Goal: Task Accomplishment & Management: Manage account settings

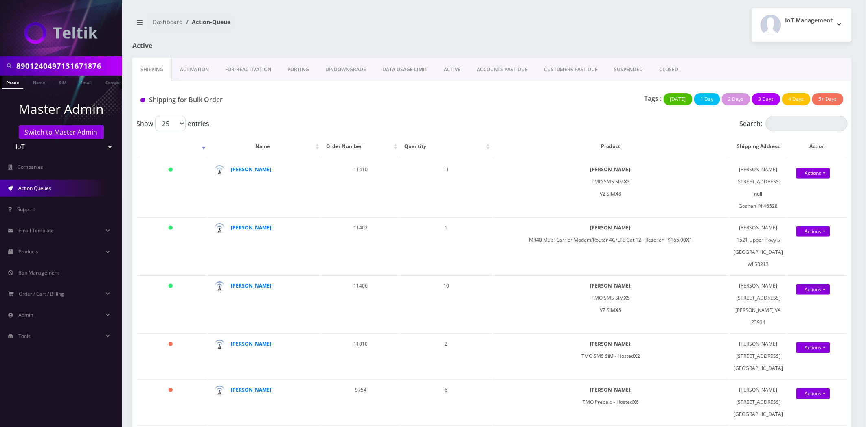
click at [190, 83] on div "Shipping for Bulk Order Tags : Today 1 Day 2 Days 3 Days 4 Days 5+ Days" at bounding box center [491, 98] width 719 height 35
click at [189, 77] on link "Activation" at bounding box center [194, 70] width 45 height 24
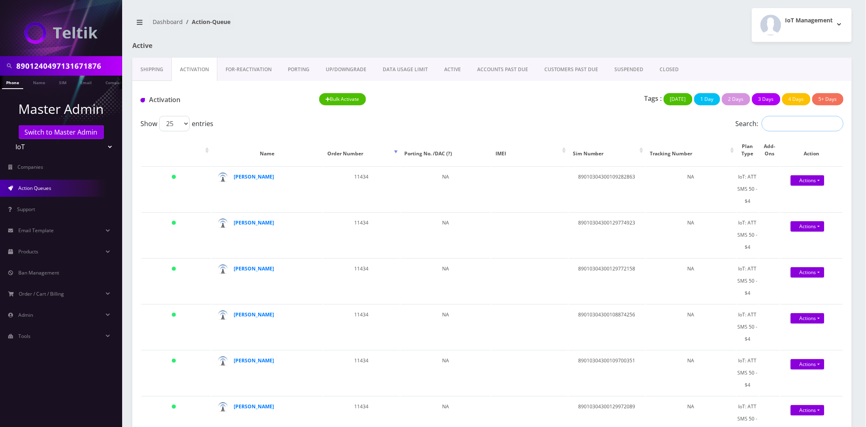
click at [801, 131] on input "Search:" at bounding box center [803, 123] width 82 height 15
paste input "89010304300109324814"
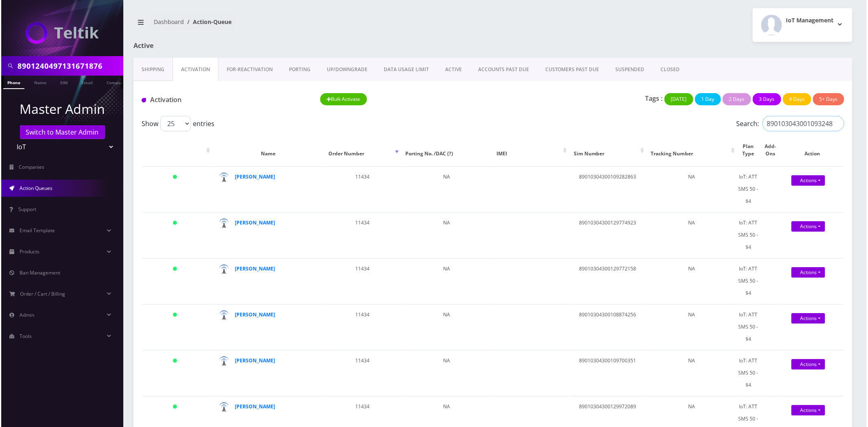
scroll to position [0, 4]
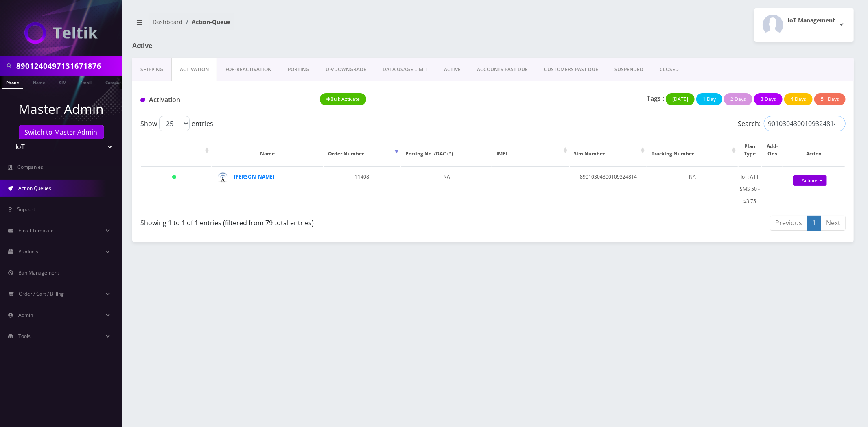
type input "89010304300109324814"
click at [489, 367] on div "8901240497131671876 Phone Name SIM Email Company Customer Dashboard Action-Queu…" at bounding box center [493, 213] width 750 height 427
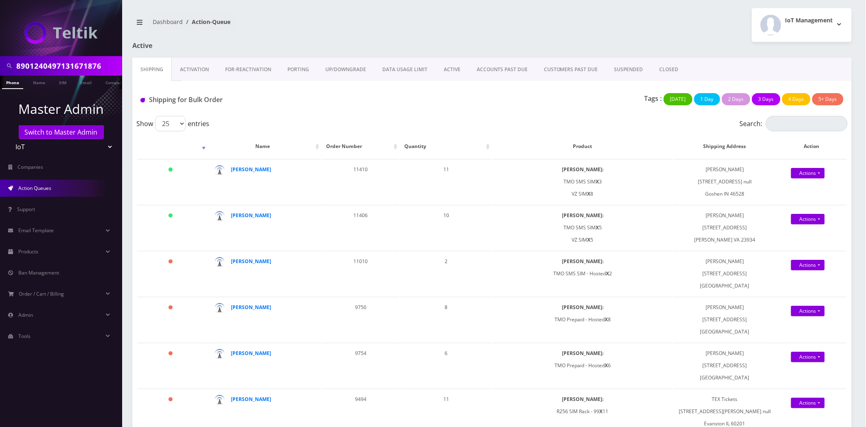
click at [52, 64] on input "8901240497131671876" at bounding box center [68, 65] width 104 height 15
paste input "357105895879"
type input "8901240357105895879"
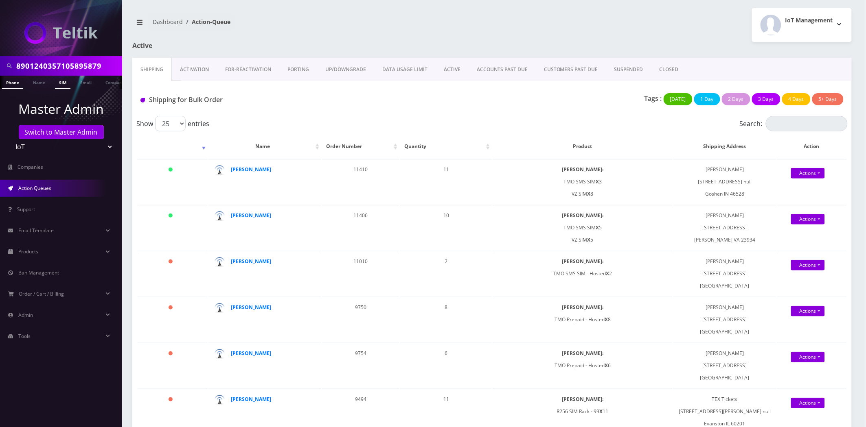
click at [57, 80] on link "SIM" at bounding box center [62, 82] width 15 height 13
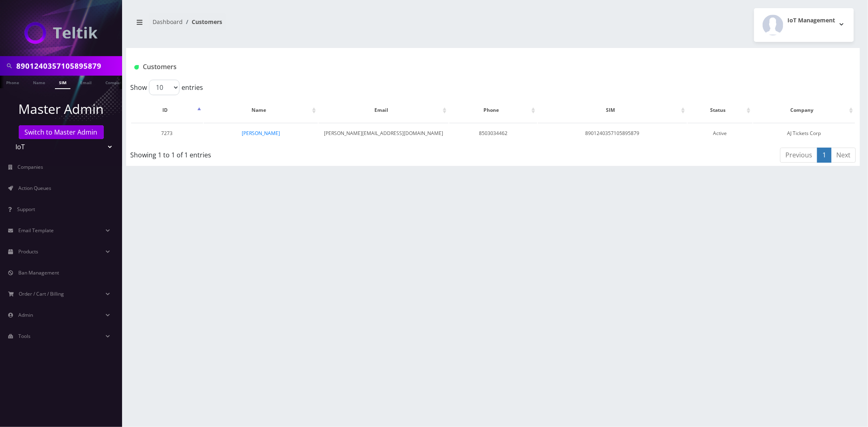
click at [236, 209] on div "8901240357105895879 Phone Name SIM Email Company Customer Dashboard Customers I…" at bounding box center [493, 213] width 750 height 427
click at [60, 62] on input "8901240357105895879" at bounding box center [68, 65] width 104 height 15
drag, startPoint x: 60, startPoint y: 62, endPoint x: 11, endPoint y: 79, distance: 52.5
click at [60, 62] on input "8901240357105895879" at bounding box center [68, 65] width 104 height 15
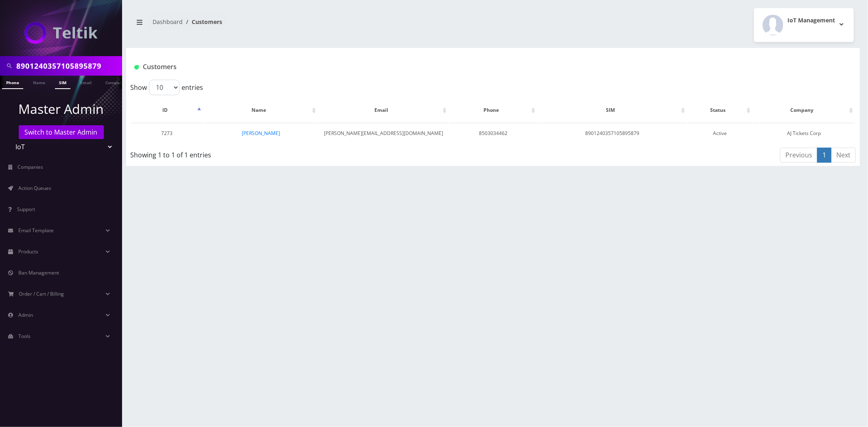
paste input "503034462"
type input "8503034462"
click at [7, 82] on li at bounding box center [4, 84] width 8 height 20
click at [15, 81] on link "Phone" at bounding box center [12, 82] width 21 height 13
click at [66, 190] on link "Action Queues" at bounding box center [61, 188] width 122 height 17
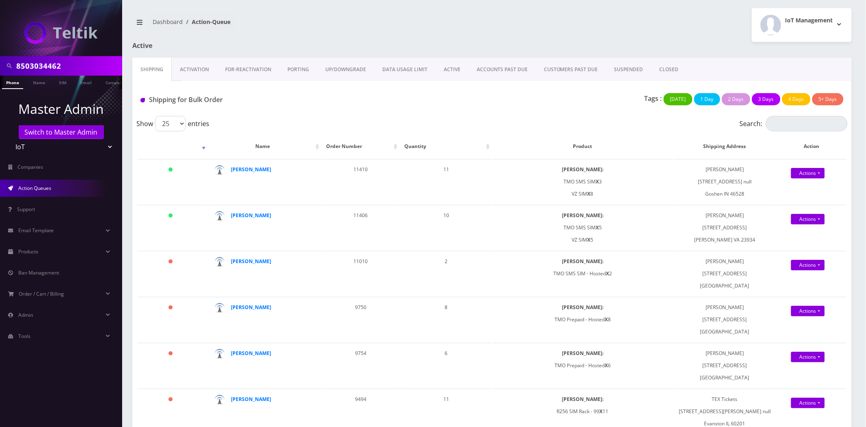
click at [191, 57] on div "Active" at bounding box center [248, 50] width 244 height 16
click at [195, 68] on link "Activation" at bounding box center [194, 70] width 45 height 24
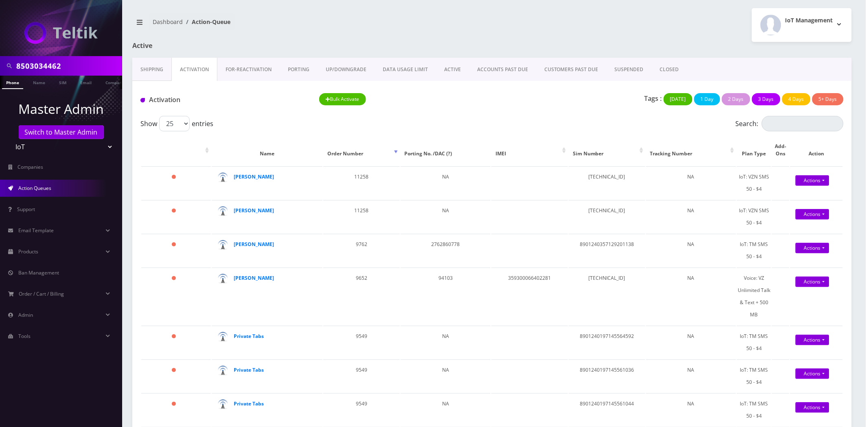
click at [170, 68] on link "Shipping" at bounding box center [151, 70] width 39 height 24
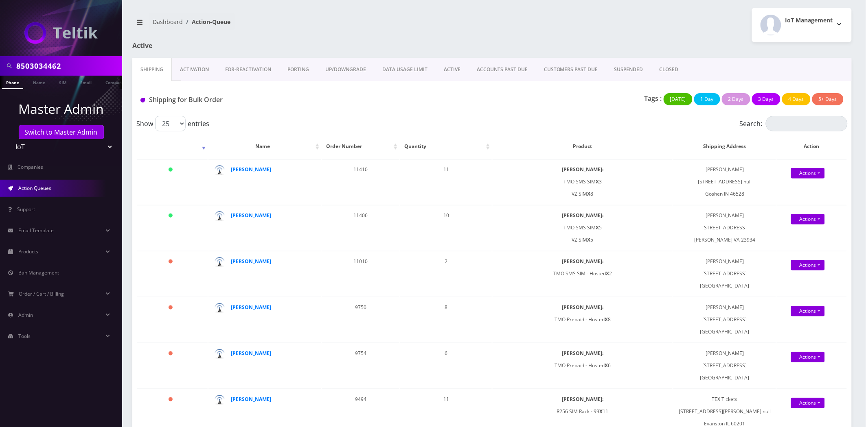
click at [193, 65] on link "Activation" at bounding box center [194, 70] width 45 height 24
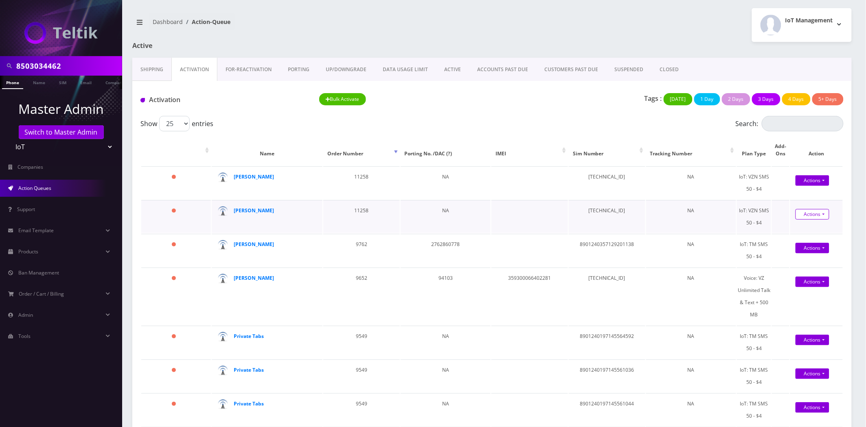
click at [817, 214] on link "Actions" at bounding box center [813, 214] width 34 height 11
click at [797, 243] on link "Close" at bounding box center [817, 243] width 65 height 12
type input "09/03/2025"
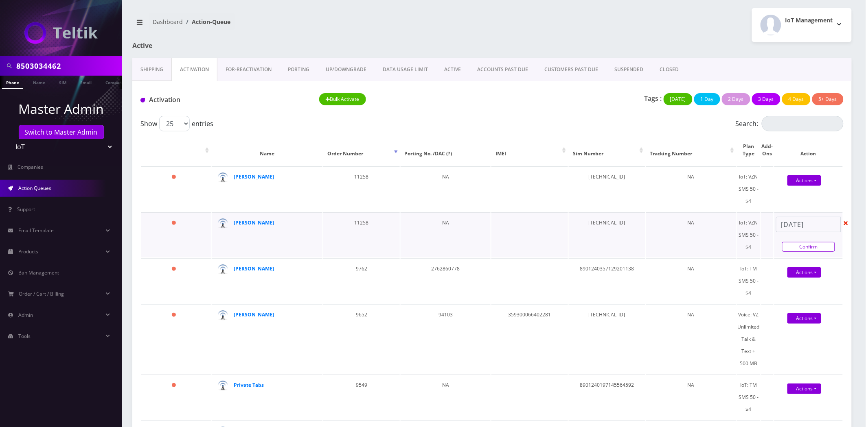
click at [801, 249] on link "Confirm" at bounding box center [808, 247] width 53 height 10
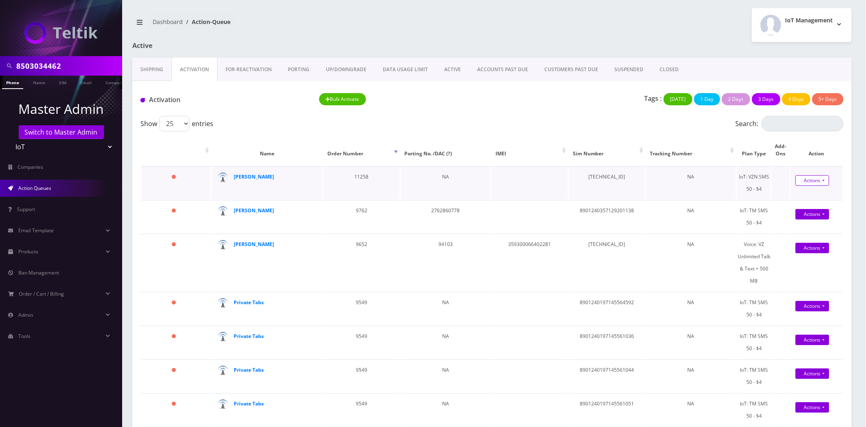
click at [809, 180] on link "Actions" at bounding box center [813, 180] width 34 height 11
click at [798, 204] on link "Close" at bounding box center [817, 209] width 65 height 12
type input "09/03/2025"
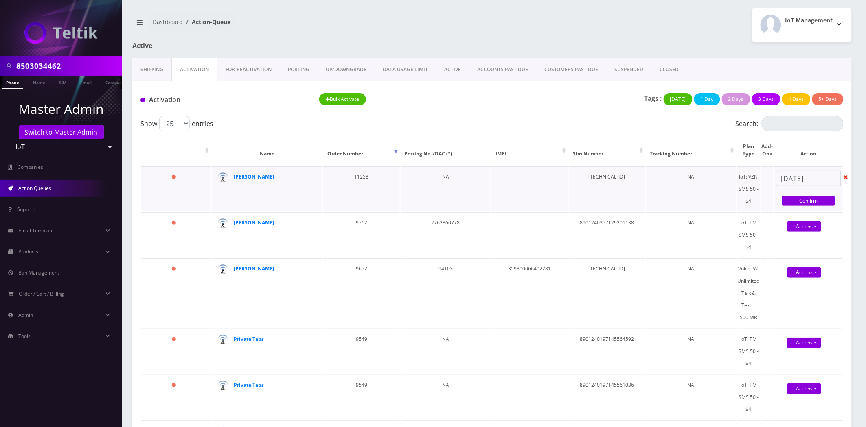
click at [835, 196] on div "09/03/2025 Confirm" at bounding box center [808, 189] width 68 height 37
click at [828, 198] on link "Confirm" at bounding box center [808, 201] width 53 height 10
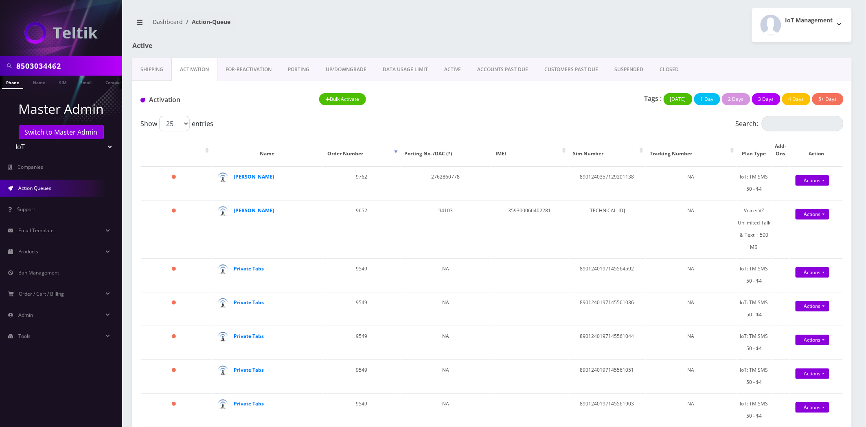
click at [660, 67] on link "CLOSED" at bounding box center [669, 70] width 35 height 24
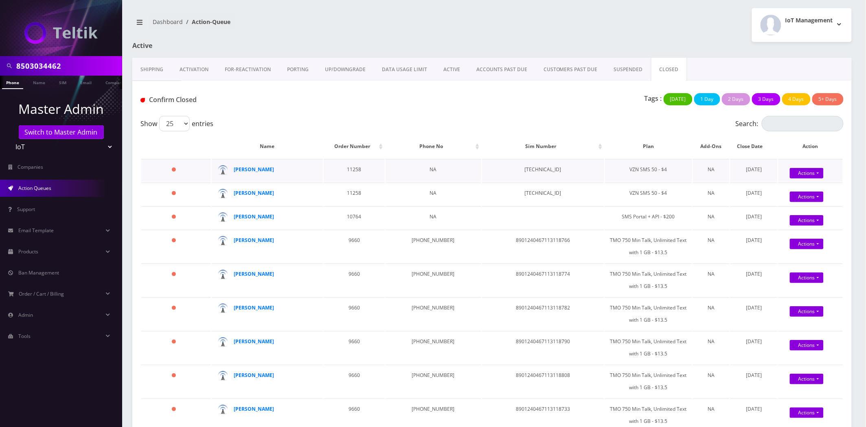
click at [801, 166] on div "Actions Confirm Reopen" at bounding box center [810, 170] width 64 height 12
click at [803, 171] on link "Actions" at bounding box center [807, 173] width 34 height 11
click at [794, 186] on link "Confirm" at bounding box center [817, 188] width 65 height 11
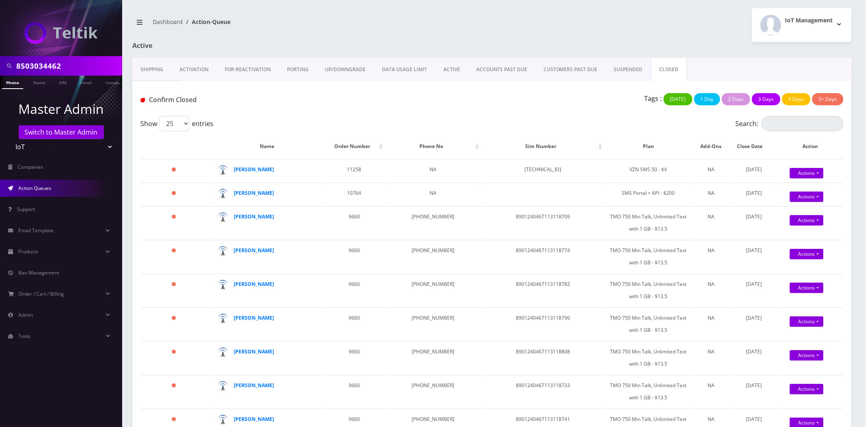
click at [797, 169] on link "Actions" at bounding box center [807, 173] width 34 height 11
click at [792, 184] on link "Confirm" at bounding box center [817, 188] width 65 height 11
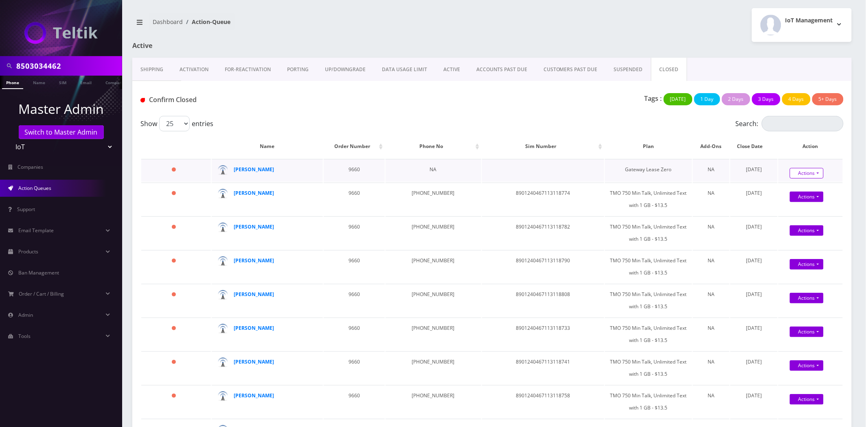
click at [796, 173] on link "Actions" at bounding box center [807, 173] width 34 height 11
click at [792, 183] on link "Confirm" at bounding box center [817, 188] width 65 height 11
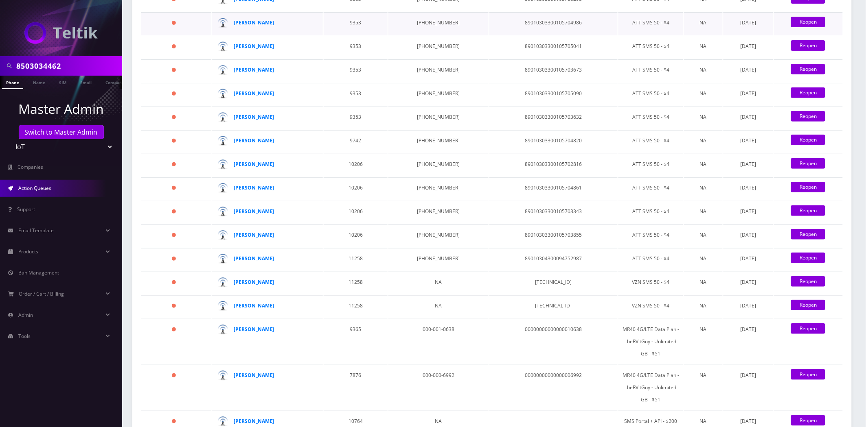
scroll to position [1402, 0]
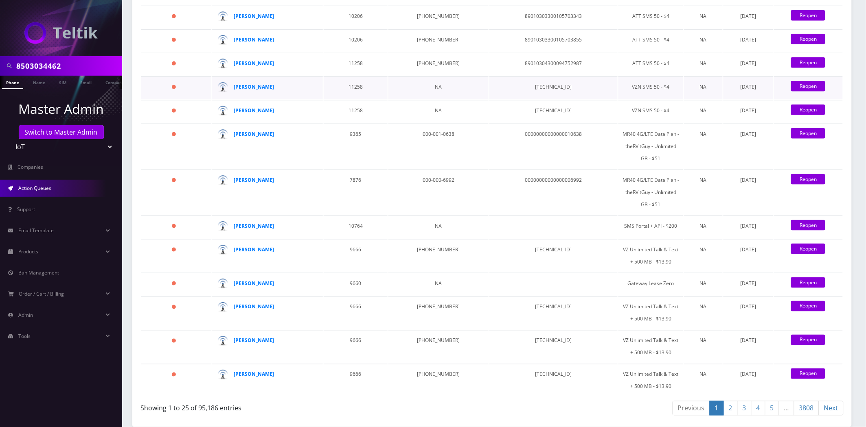
drag, startPoint x: 285, startPoint y: 283, endPoint x: 233, endPoint y: 287, distance: 51.9
click at [234, 93] on div "David Acimovic" at bounding box center [270, 87] width 72 height 12
copy strong "David Acimovic"
click at [256, 67] on strong "David Acimovic" at bounding box center [254, 63] width 40 height 7
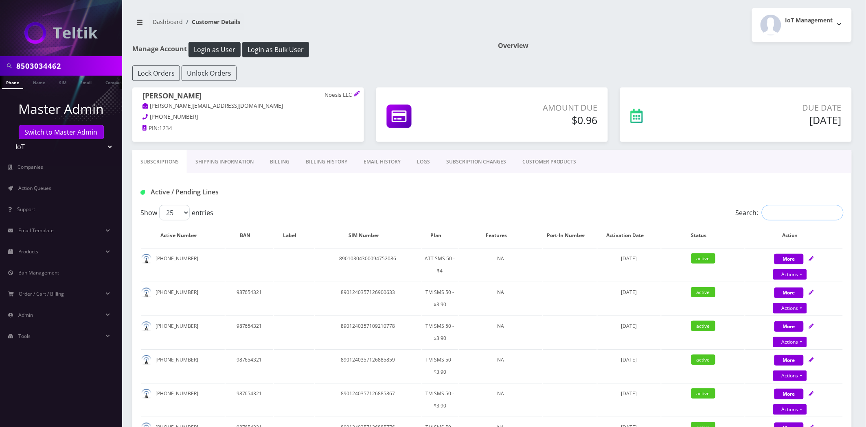
click at [800, 212] on input "Search:" at bounding box center [803, 212] width 82 height 15
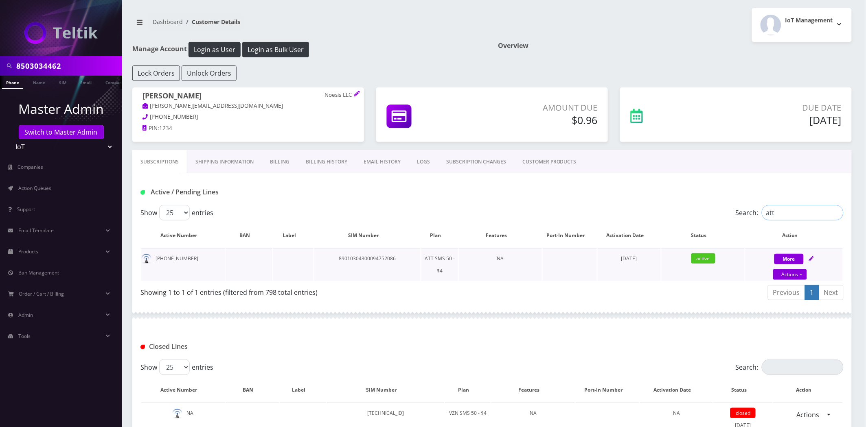
type input "att"
click at [368, 257] on td "89010304300094752086" at bounding box center [367, 264] width 106 height 33
copy td "89010304300094752086"
click at [791, 272] on link "Actions" at bounding box center [790, 275] width 34 height 11
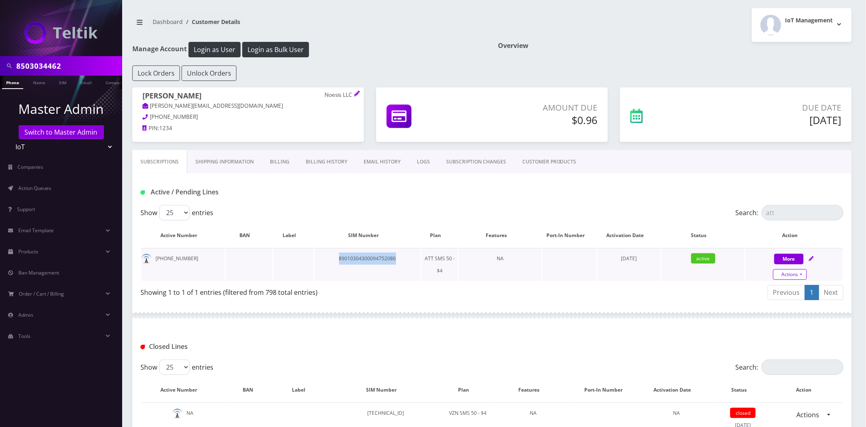
select select "ATT SIM"
select select "77"
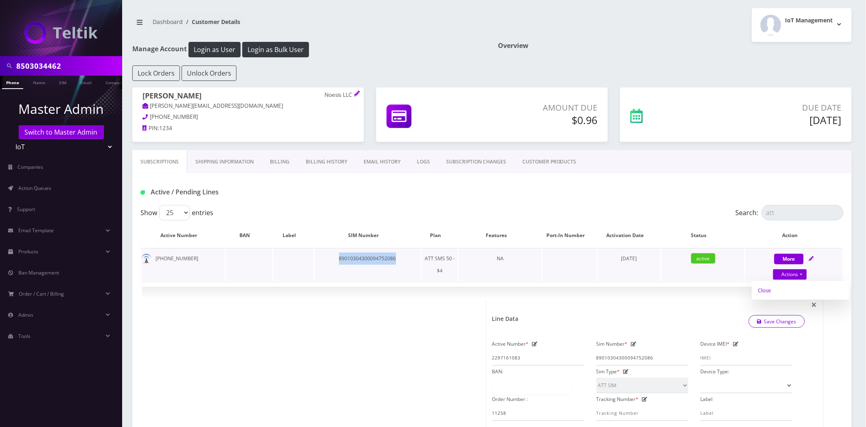
click at [772, 287] on link "Close" at bounding box center [800, 291] width 97 height 12
type input "09/03/2025"
select select "ATT SIM"
select select "77"
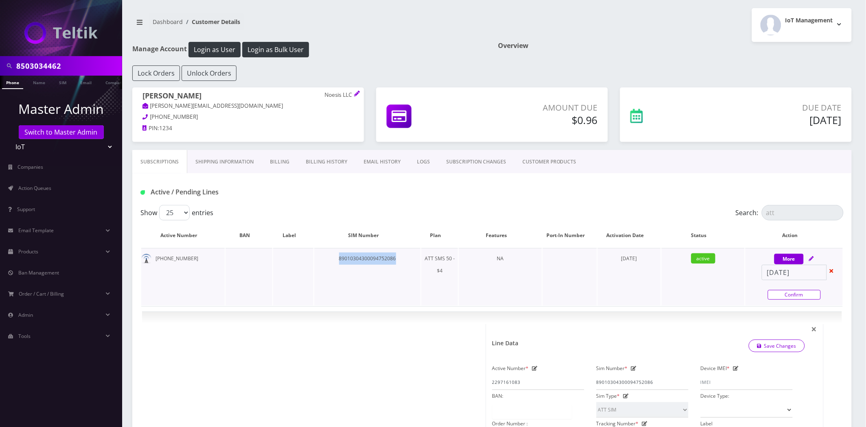
click at [804, 296] on link "Confirm" at bounding box center [794, 295] width 53 height 10
select select "ATT SIM"
select select "77"
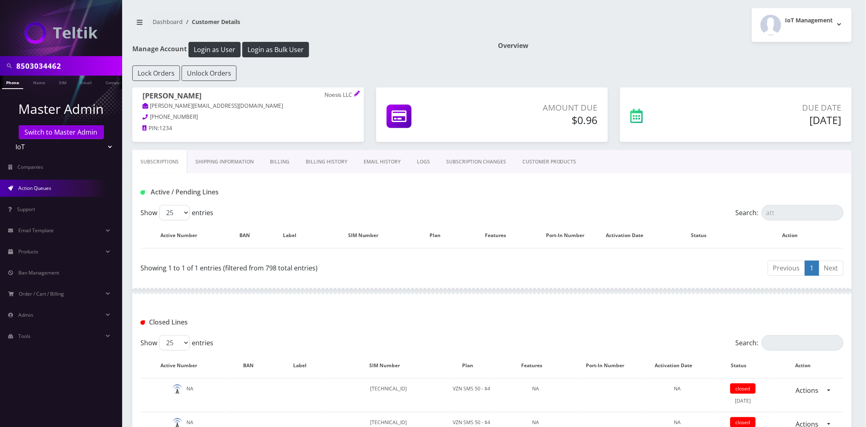
click at [33, 188] on span "Action Queues" at bounding box center [34, 188] width 33 height 7
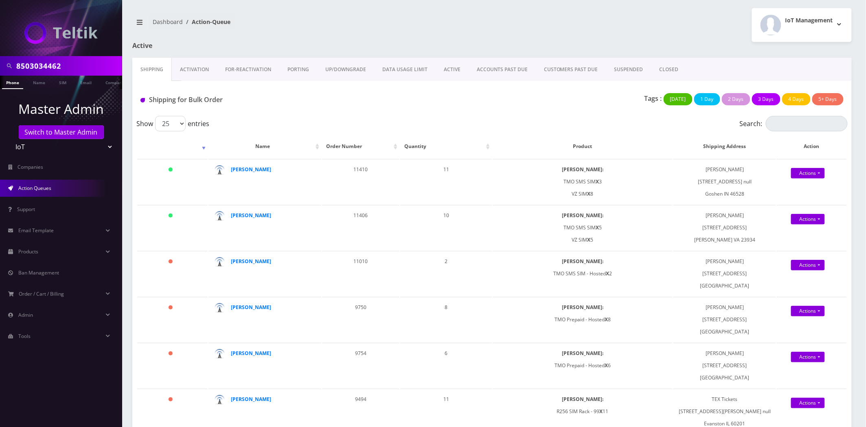
click at [662, 70] on link "CLOSED" at bounding box center [668, 70] width 35 height 24
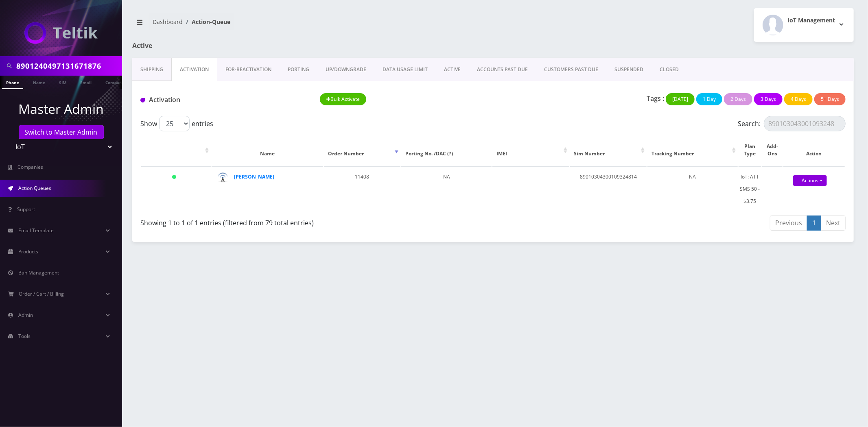
scroll to position [0, 2]
click at [196, 82] on div "Activation Bulk Activate Tags : [DATE] 1 Day 2 Days 3 Days 4 Days 5+ Days" at bounding box center [493, 98] width 722 height 35
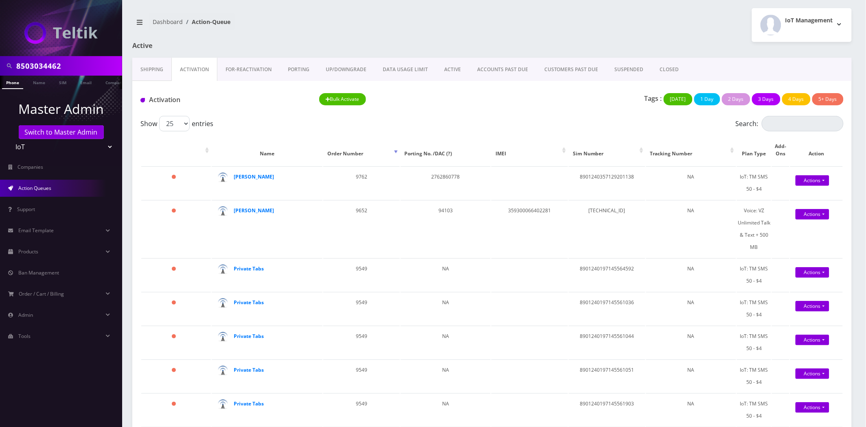
click at [155, 70] on link "Shipping" at bounding box center [151, 70] width 39 height 24
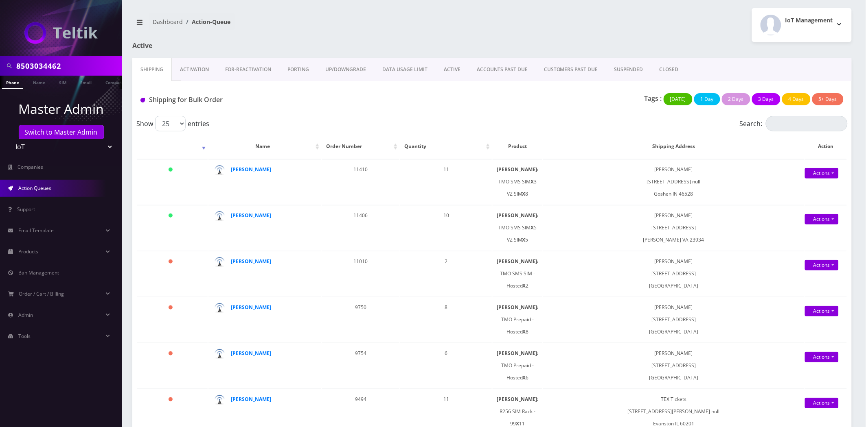
click at [186, 67] on link "Activation" at bounding box center [194, 70] width 45 height 24
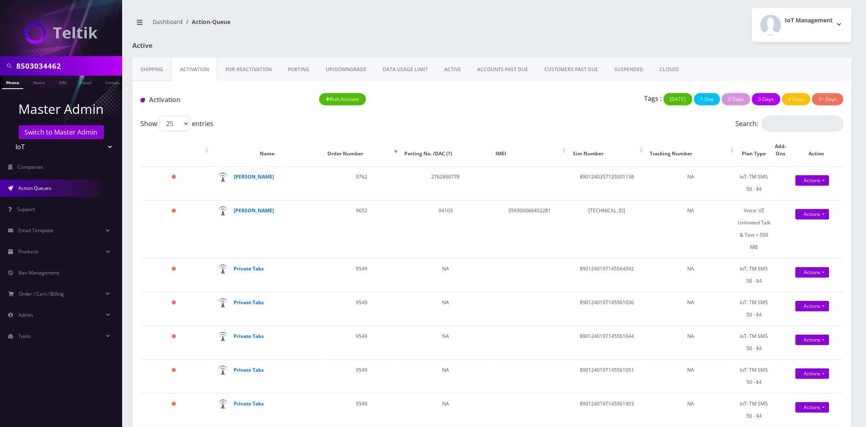
click at [140, 72] on link "Shipping" at bounding box center [151, 70] width 39 height 24
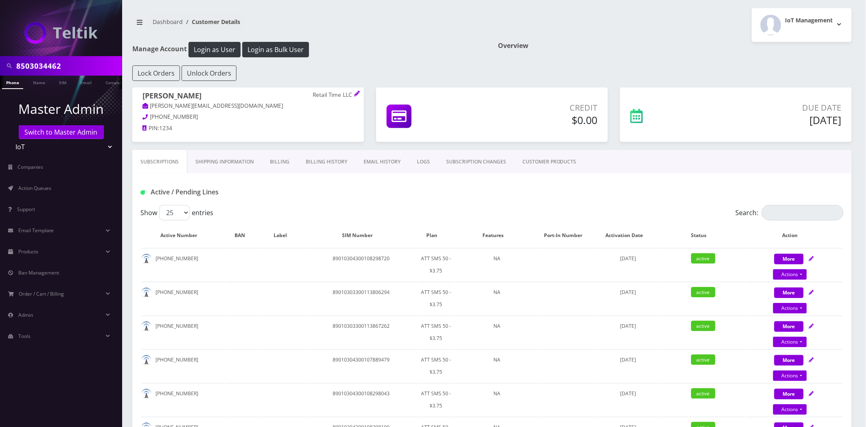
click at [379, 156] on link "EMAIL HISTORY" at bounding box center [381, 162] width 53 height 24
click at [368, 169] on link "EMAIL HISTORY" at bounding box center [381, 162] width 53 height 24
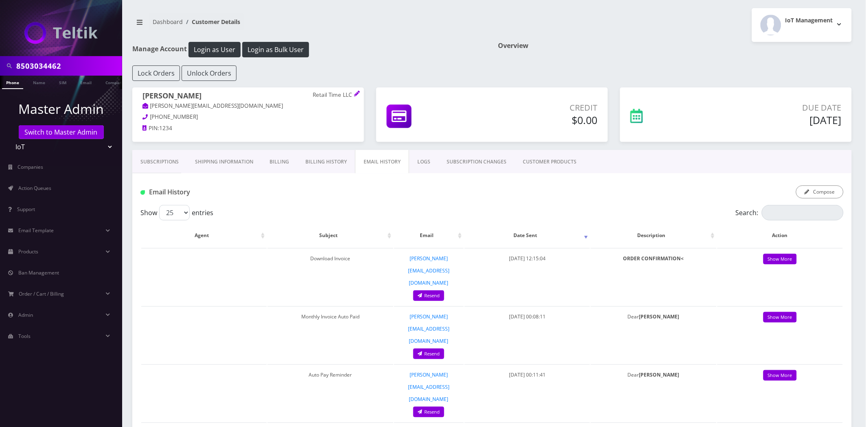
click at [384, 173] on link "EMAIL HISTORY" at bounding box center [382, 162] width 54 height 24
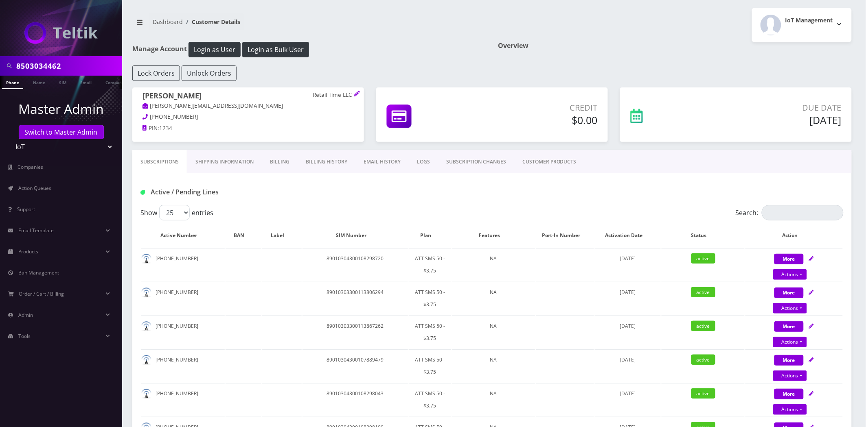
click at [364, 167] on link "EMAIL HISTORY" at bounding box center [381, 162] width 53 height 24
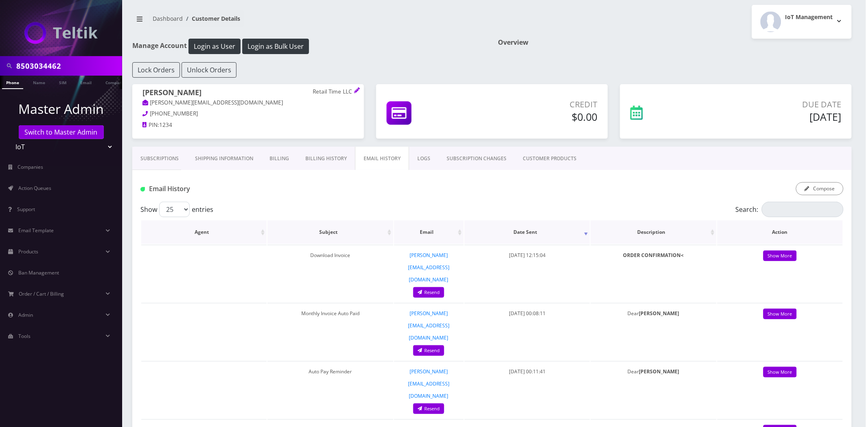
scroll to position [45, 0]
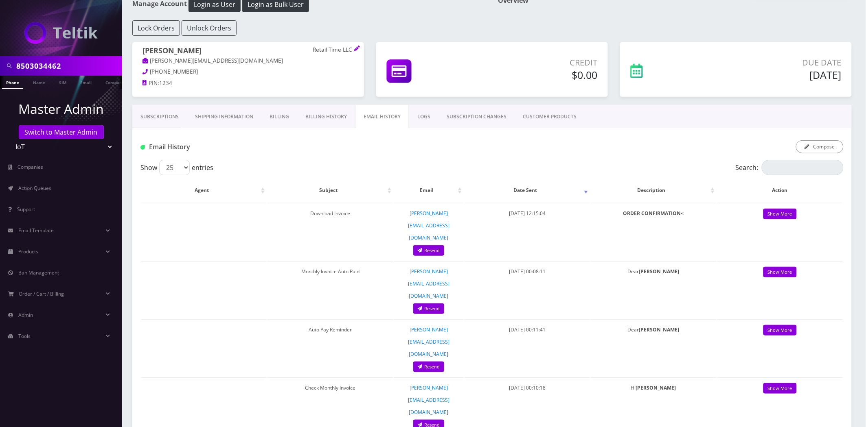
click at [197, 125] on link "Shipping Information" at bounding box center [224, 117] width 75 height 24
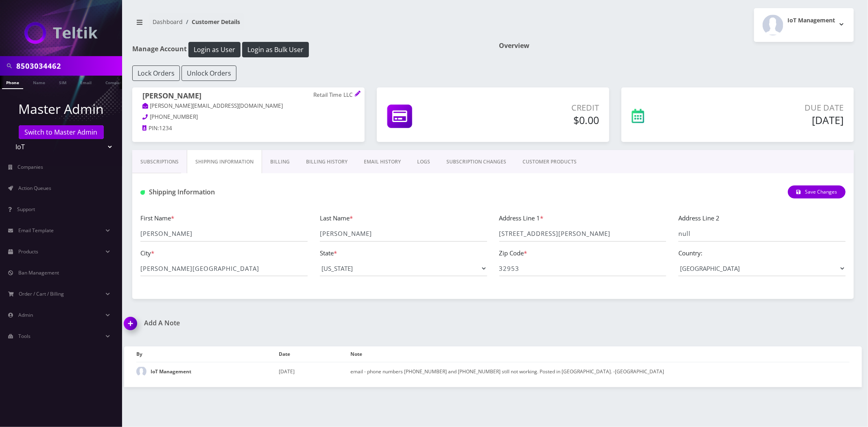
click at [169, 117] on span "321-795-7971" at bounding box center [174, 116] width 48 height 7
click at [151, 166] on link "Subscriptions" at bounding box center [159, 162] width 55 height 24
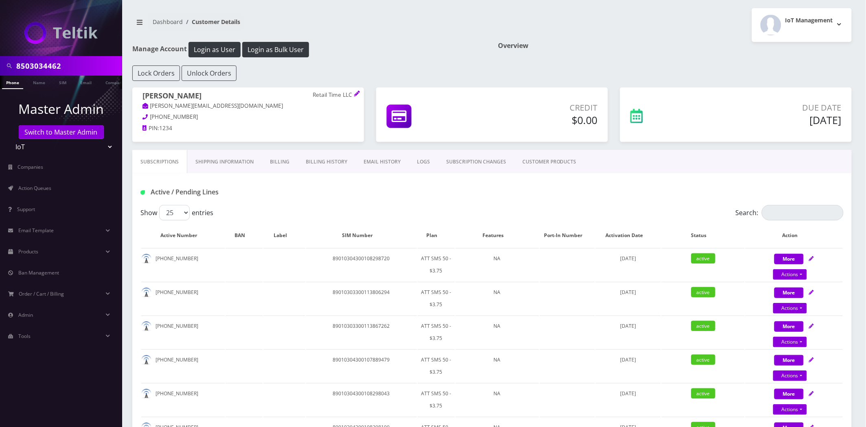
click at [372, 160] on link "EMAIL HISTORY" at bounding box center [381, 162] width 53 height 24
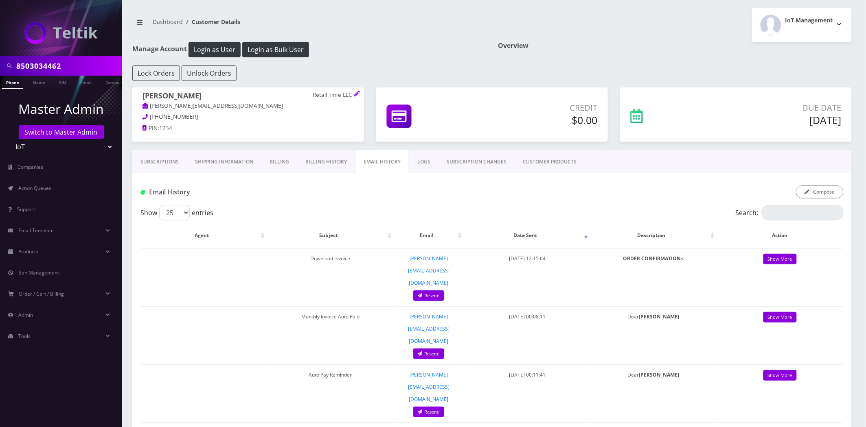
click at [165, 169] on link "Subscriptions" at bounding box center [159, 162] width 55 height 24
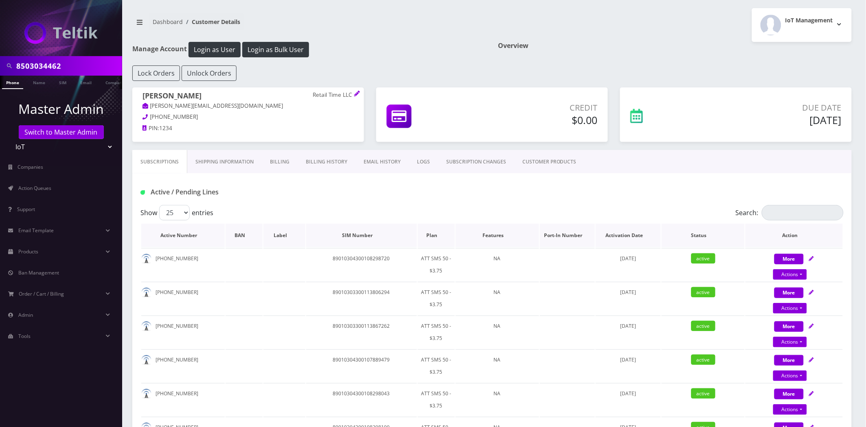
click at [714, 240] on th "Status" at bounding box center [703, 236] width 83 height 24
click at [701, 239] on th "Status" at bounding box center [703, 236] width 83 height 24
click at [377, 160] on link "EMAIL HISTORY" at bounding box center [381, 162] width 53 height 24
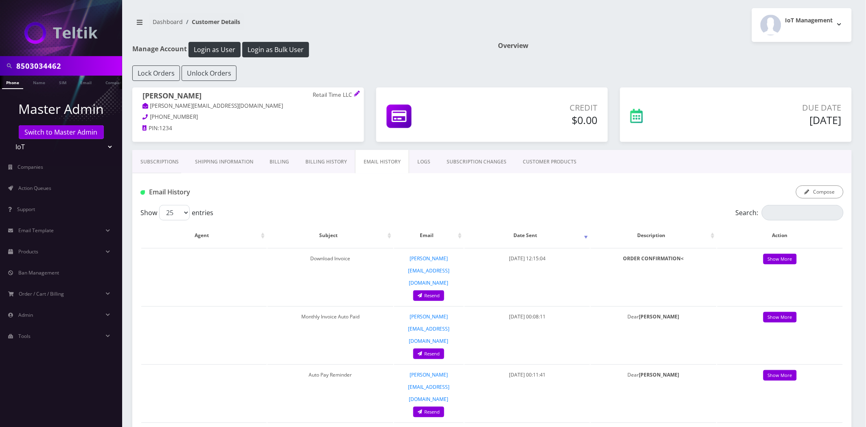
click at [161, 166] on link "Subscriptions" at bounding box center [159, 162] width 55 height 24
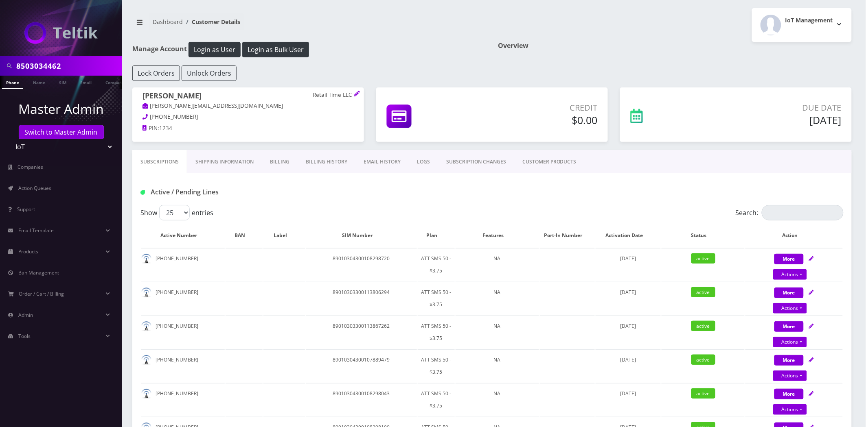
click at [319, 160] on link "Billing History" at bounding box center [327, 162] width 58 height 24
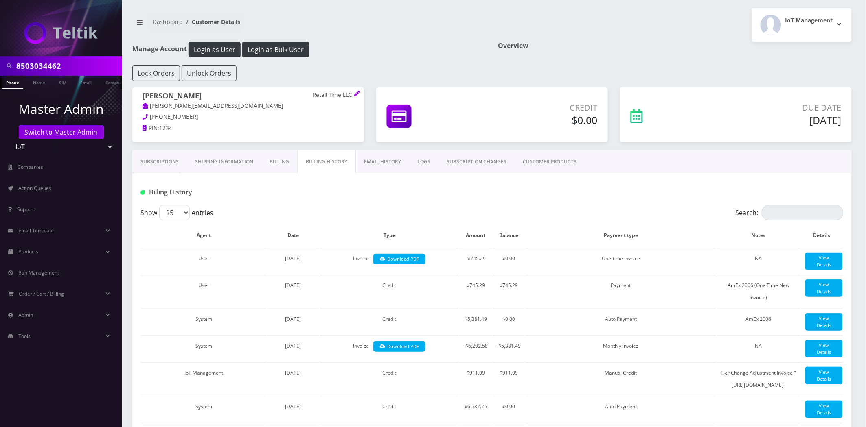
click at [369, 161] on link "EMAIL HISTORY" at bounding box center [382, 162] width 53 height 24
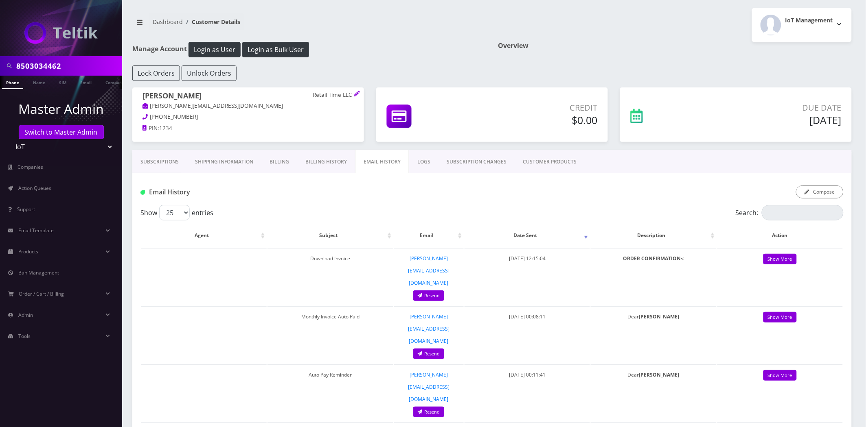
click at [22, 197] on li "Action Queues" at bounding box center [61, 188] width 122 height 21
click at [26, 187] on span "Action Queues" at bounding box center [34, 188] width 33 height 7
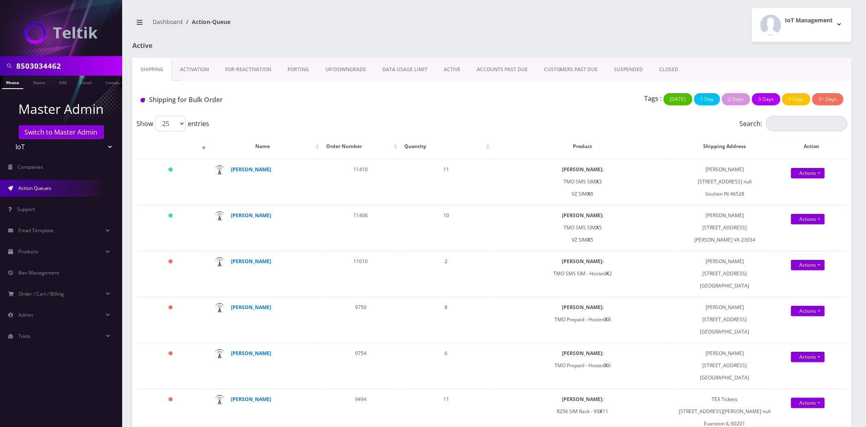
click at [187, 65] on link "Activation" at bounding box center [194, 70] width 45 height 24
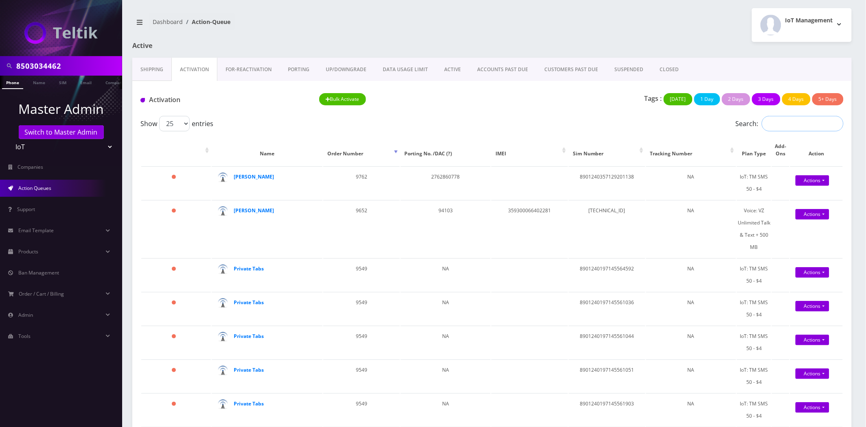
click at [795, 116] on input "Search:" at bounding box center [803, 123] width 82 height 15
type input "peters"
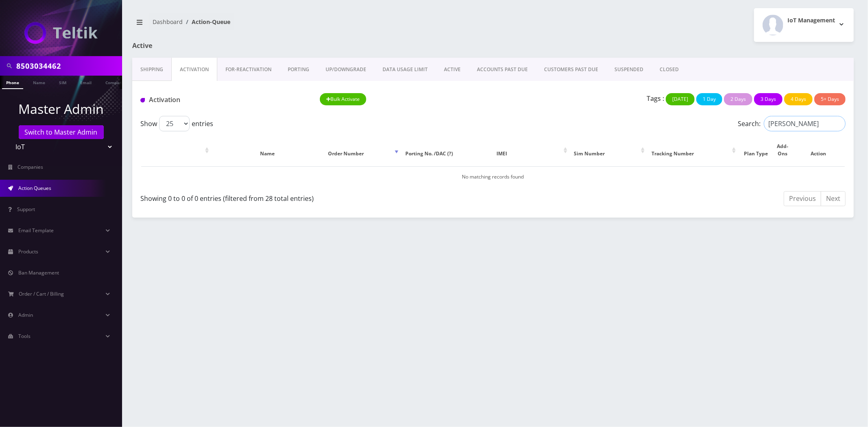
click at [780, 121] on input "peters" at bounding box center [805, 123] width 82 height 15
click at [837, 127] on input "peters" at bounding box center [805, 123] width 82 height 15
click at [839, 125] on input "peters" at bounding box center [805, 123] width 82 height 15
drag, startPoint x: 791, startPoint y: 123, endPoint x: 786, endPoint y: 114, distance: 10.3
click at [791, 123] on input "Search:" at bounding box center [805, 123] width 82 height 15
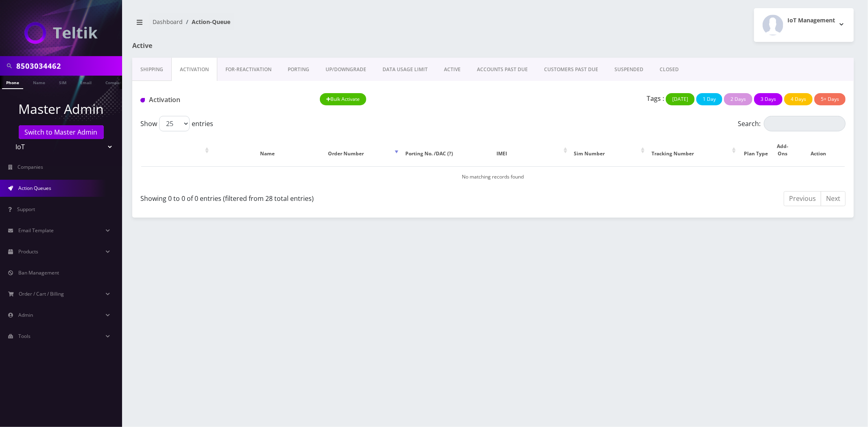
click at [534, 0] on div "8503034462 Phone Name SIM Email Company Customer Dashboard Action-Queue IoT Man…" at bounding box center [493, 213] width 750 height 427
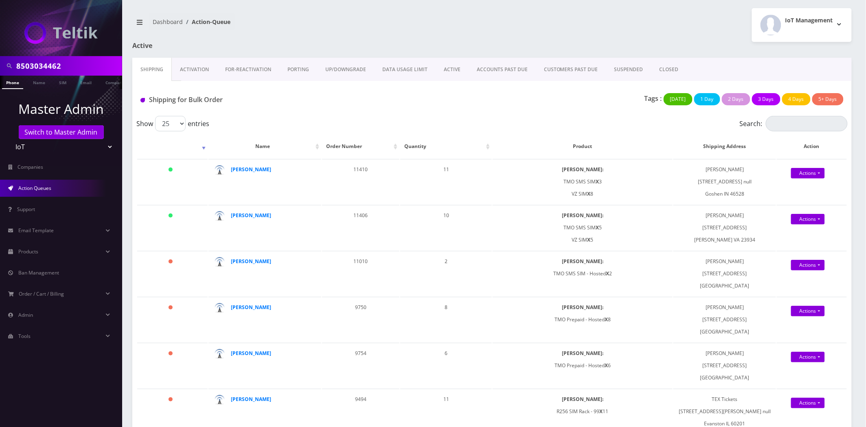
click at [201, 74] on link "Activation" at bounding box center [194, 70] width 45 height 24
